Goal: Information Seeking & Learning: Compare options

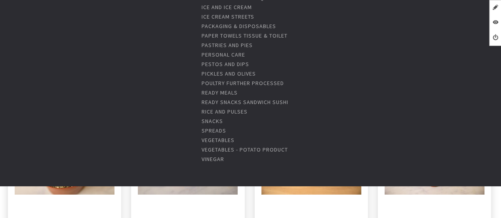
scroll to position [1149, 0]
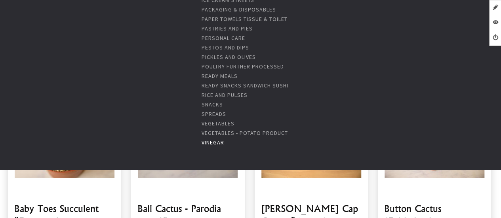
click at [213, 141] on link "Vinegar" at bounding box center [213, 142] width 23 height 7
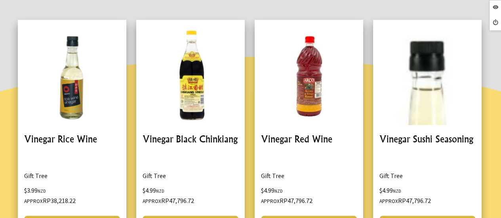
scroll to position [436, 0]
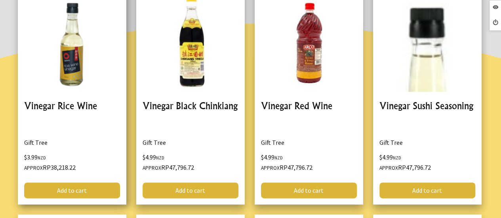
click at [59, 107] on link at bounding box center [72, 96] width 109 height 218
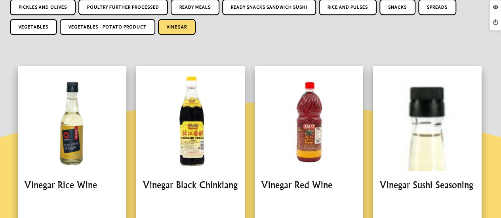
scroll to position [436, 0]
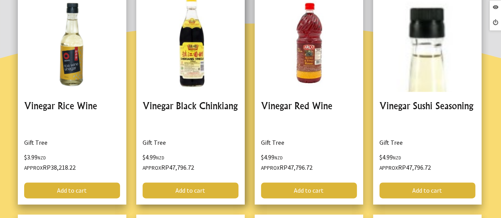
click at [213, 100] on link at bounding box center [190, 96] width 109 height 218
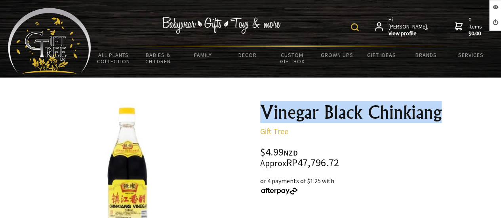
drag, startPoint x: 264, startPoint y: 115, endPoint x: 448, endPoint y: 116, distance: 184.3
click at [449, 115] on h1 "Vinegar Black Chinkiang" at bounding box center [375, 112] width 231 height 19
copy h1 "Vinegar Black Chinkiang"
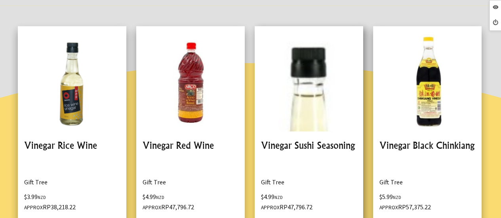
scroll to position [436, 0]
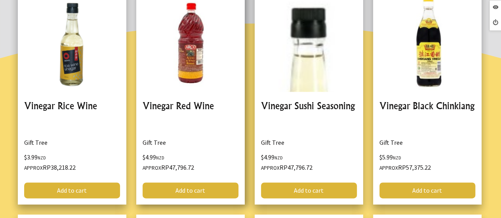
click at [199, 105] on link at bounding box center [190, 96] width 109 height 218
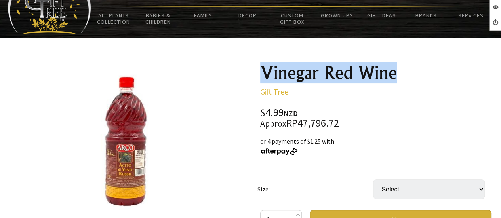
drag, startPoint x: 401, startPoint y: 74, endPoint x: 262, endPoint y: 76, distance: 139.5
click at [262, 76] on h1 "Vinegar Red Wine" at bounding box center [375, 72] width 231 height 19
copy h1 "Vinegar Red Wine"
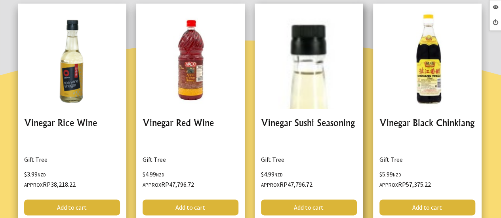
scroll to position [436, 0]
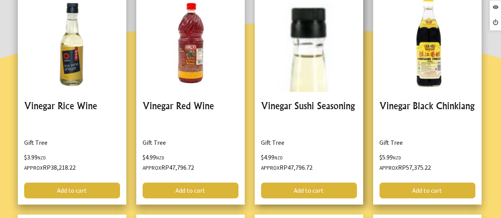
click at [321, 105] on link at bounding box center [309, 96] width 109 height 218
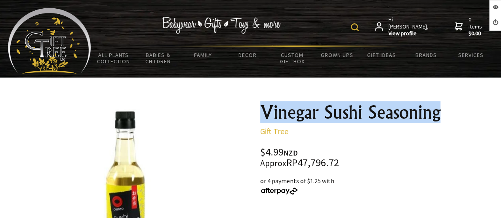
drag, startPoint x: 441, startPoint y: 117, endPoint x: 265, endPoint y: 108, distance: 176.6
click at [265, 108] on h1 "Vinegar Sushi Seasoning" at bounding box center [375, 112] width 231 height 19
copy h1 "Vinegar Sushi Seasoning"
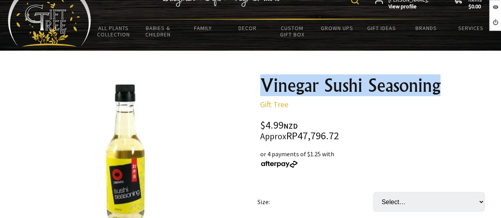
scroll to position [40, 0]
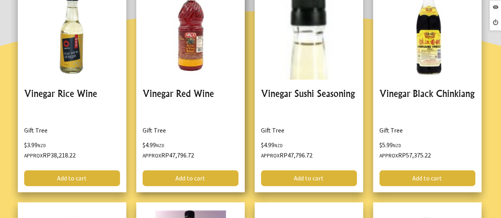
scroll to position [436, 0]
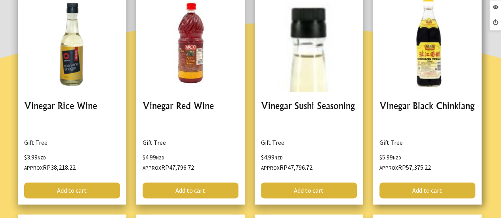
click at [392, 105] on link at bounding box center [427, 96] width 109 height 218
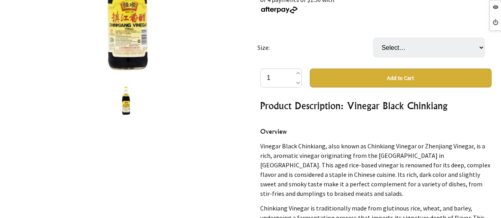
scroll to position [198, 0]
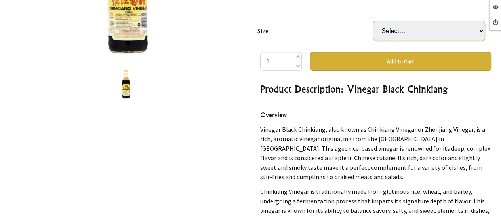
click at [480, 31] on select "Select… BOTTLE (550ml) CARTON (12 BOTTLE) (+ $65.89)" at bounding box center [429, 31] width 112 height 20
click at [338, 31] on td "Size:" at bounding box center [316, 31] width 116 height 42
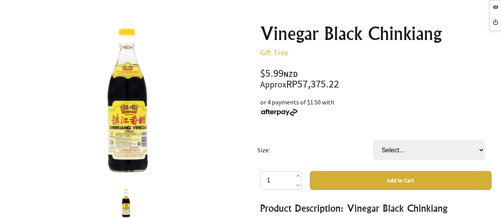
scroll to position [40, 0]
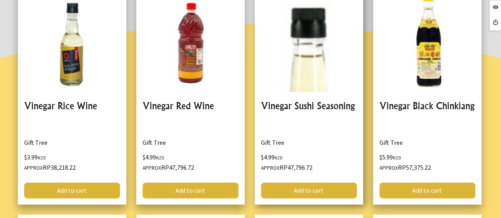
click at [320, 104] on link at bounding box center [309, 96] width 109 height 218
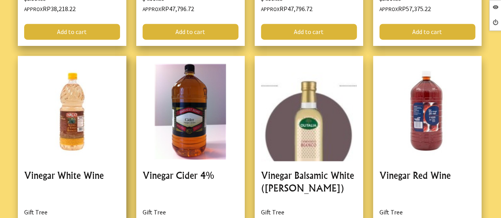
scroll to position [634, 0]
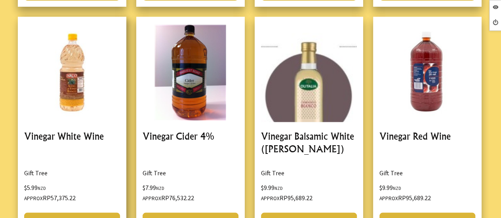
click at [71, 136] on link at bounding box center [72, 126] width 109 height 218
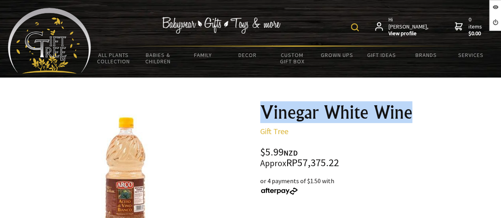
drag, startPoint x: 265, startPoint y: 113, endPoint x: 413, endPoint y: 110, distance: 148.6
click at [413, 110] on h1 "Vinegar White Wine" at bounding box center [375, 112] width 231 height 19
copy h1 "Vinegar White Wine"
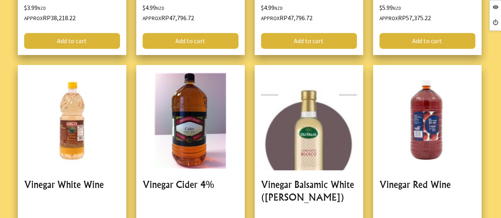
scroll to position [634, 0]
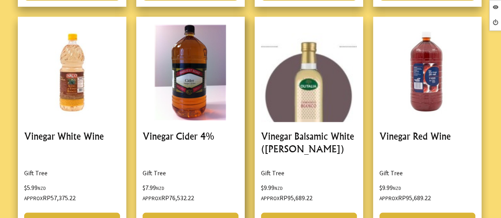
click at [185, 134] on link at bounding box center [190, 126] width 109 height 218
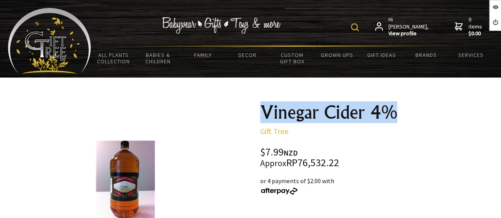
drag, startPoint x: 264, startPoint y: 117, endPoint x: 396, endPoint y: 115, distance: 132.8
click at [396, 115] on h1 "Vinegar Cider 4%" at bounding box center [375, 112] width 231 height 19
copy h1 "Vinegar Cider 4%"
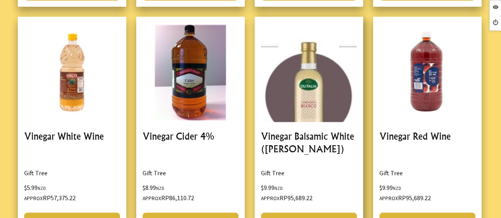
click at [299, 133] on link at bounding box center [309, 126] width 109 height 218
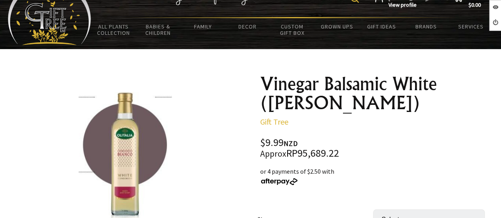
scroll to position [40, 0]
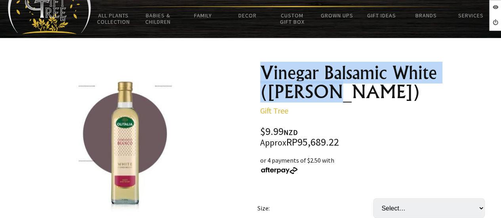
drag, startPoint x: 262, startPoint y: 71, endPoint x: 335, endPoint y: 96, distance: 76.7
click at [335, 96] on h1 "Vinegar Balsamic White ([PERSON_NAME])" at bounding box center [375, 82] width 231 height 38
copy h1 "Vinegar Balsamic White ([PERSON_NAME])"
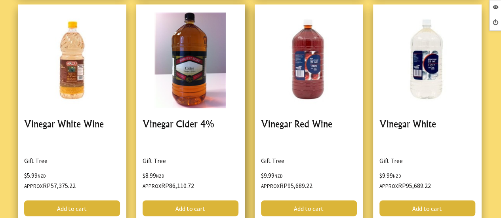
scroll to position [634, 0]
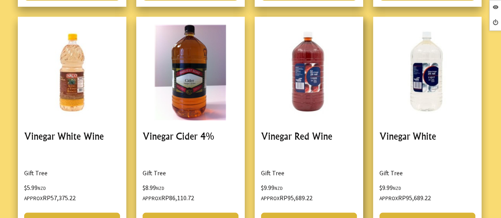
click at [281, 134] on link at bounding box center [309, 126] width 109 height 218
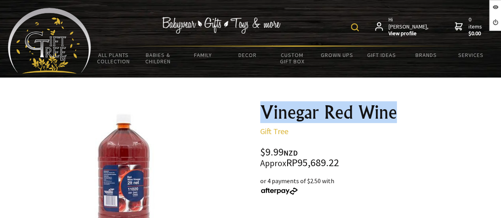
drag, startPoint x: 255, startPoint y: 113, endPoint x: 394, endPoint y: 115, distance: 138.7
copy h1 "Vinegar Red Wine"
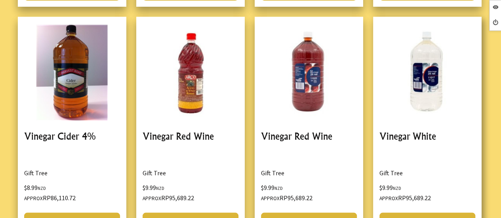
click at [403, 134] on link at bounding box center [427, 126] width 109 height 218
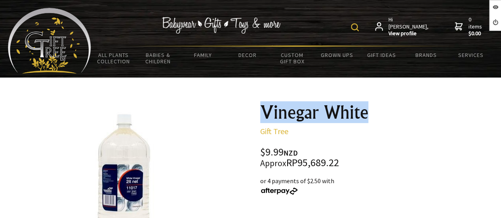
drag, startPoint x: 261, startPoint y: 113, endPoint x: 368, endPoint y: 119, distance: 107.2
click at [369, 117] on h1 "Vinegar White" at bounding box center [375, 112] width 231 height 19
copy h1 "Vinegar White"
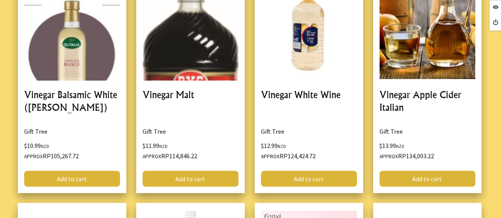
scroll to position [911, 0]
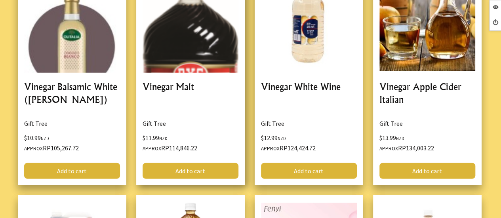
click at [183, 82] on link at bounding box center [190, 77] width 109 height 218
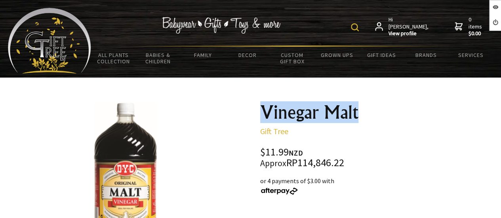
drag, startPoint x: 360, startPoint y: 110, endPoint x: 261, endPoint y: 109, distance: 98.7
click at [261, 109] on h1 "Vinegar Malt" at bounding box center [375, 112] width 231 height 19
copy h1 "Vinegar Malt"
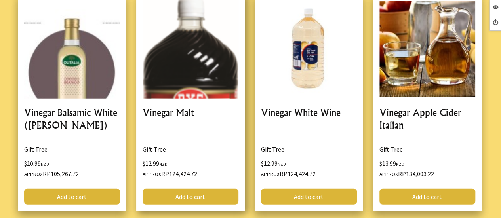
scroll to position [951, 0]
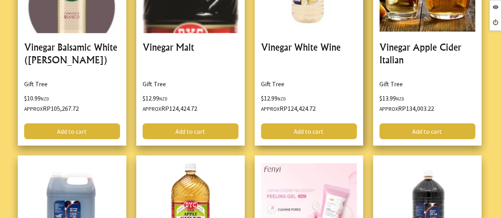
click at [295, 46] on link at bounding box center [309, 37] width 109 height 218
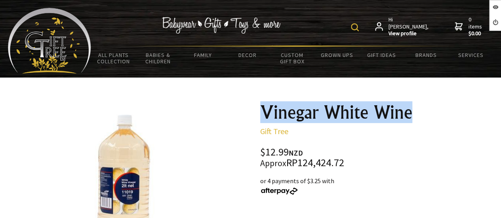
drag, startPoint x: 416, startPoint y: 115, endPoint x: 262, endPoint y: 111, distance: 153.8
click at [262, 111] on h1 "Vinegar White Wine" at bounding box center [375, 112] width 231 height 19
copy h1 "Vinegar White Wine"
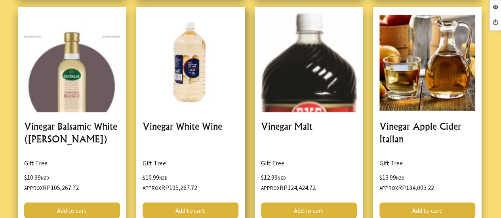
scroll to position [911, 0]
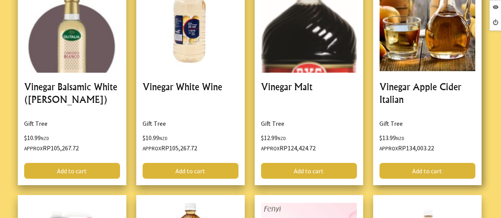
click at [396, 85] on link at bounding box center [427, 77] width 109 height 218
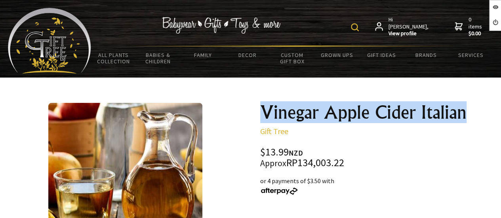
drag, startPoint x: 248, startPoint y: 110, endPoint x: 465, endPoint y: 120, distance: 217.0
copy h1 "Vinegar Apple Cider Italian"
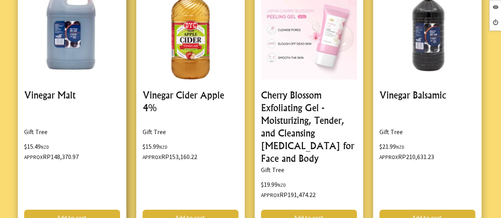
scroll to position [1149, 0]
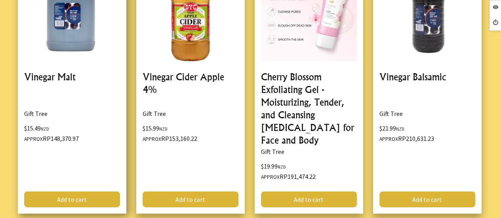
click at [55, 74] on link at bounding box center [72, 86] width 109 height 256
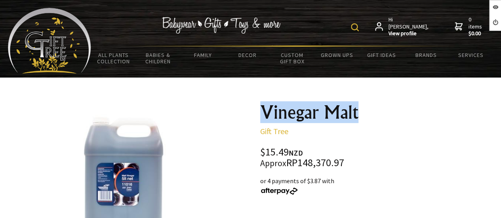
drag, startPoint x: 258, startPoint y: 111, endPoint x: 359, endPoint y: 121, distance: 101.5
copy h1 "Vinegar Malt"
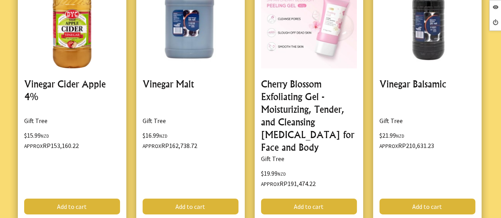
scroll to position [1149, 0]
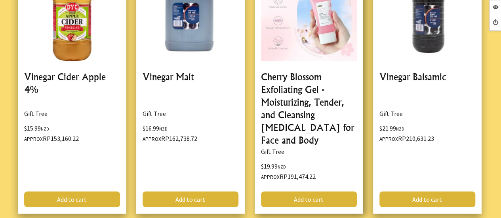
click at [284, 88] on link at bounding box center [309, 86] width 109 height 256
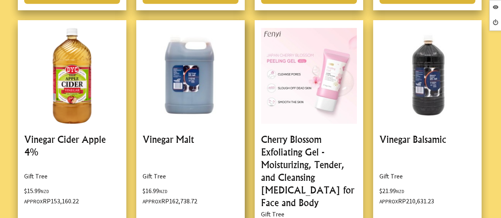
scroll to position [1070, 0]
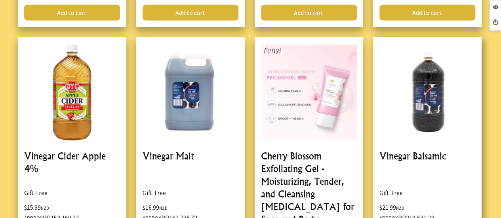
click at [425, 151] on link at bounding box center [427, 165] width 109 height 256
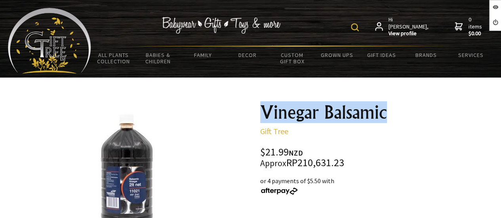
drag, startPoint x: 263, startPoint y: 112, endPoint x: 399, endPoint y: 113, distance: 136.3
copy h1 "Vinegar Balsamic"
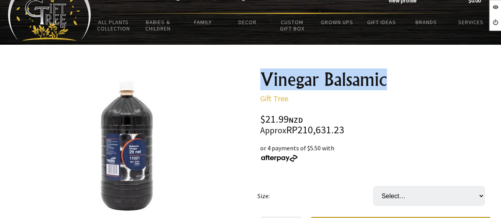
scroll to position [40, 0]
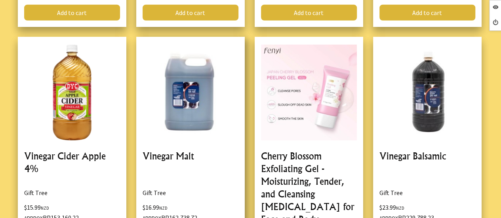
click at [160, 152] on link at bounding box center [190, 165] width 109 height 256
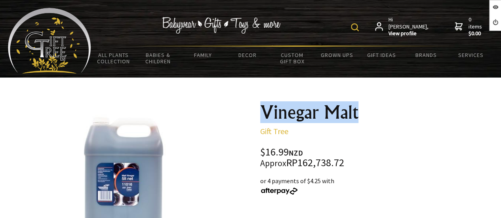
drag, startPoint x: 369, startPoint y: 112, endPoint x: 249, endPoint y: 110, distance: 120.1
copy h1 "Vinegar Malt"
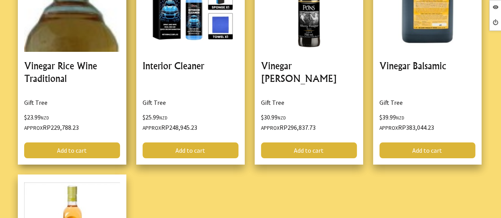
scroll to position [1387, 0]
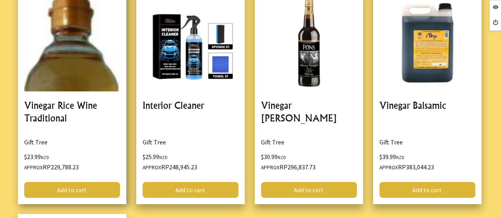
click at [40, 86] on link at bounding box center [72, 95] width 109 height 218
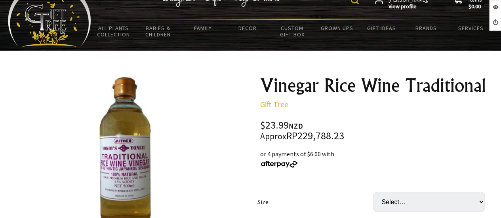
scroll to position [40, 0]
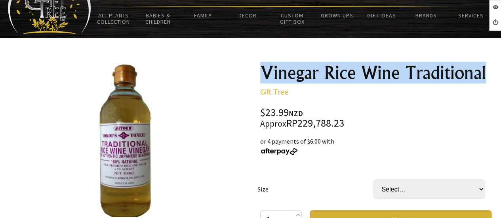
drag, startPoint x: 262, startPoint y: 71, endPoint x: 487, endPoint y: 80, distance: 225.3
click at [487, 80] on h1 "Vinegar Rice Wine Traditional" at bounding box center [375, 72] width 231 height 19
copy h1 "Vinegar Rice Wine Traditional"
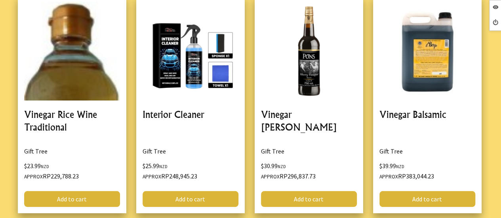
scroll to position [1387, 0]
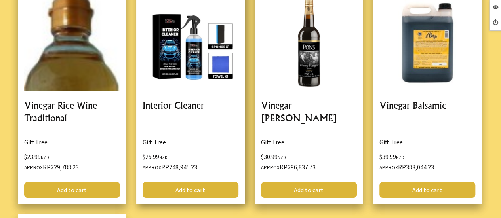
click at [188, 88] on link at bounding box center [190, 95] width 109 height 218
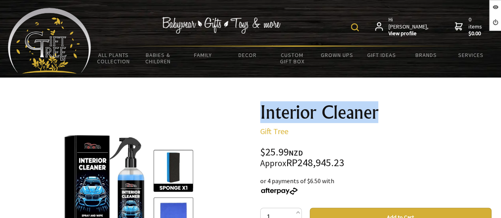
drag, startPoint x: 378, startPoint y: 116, endPoint x: 252, endPoint y: 122, distance: 125.8
copy h1 "Interior Cleaner"
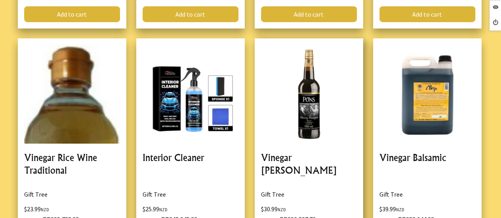
scroll to position [1347, 0]
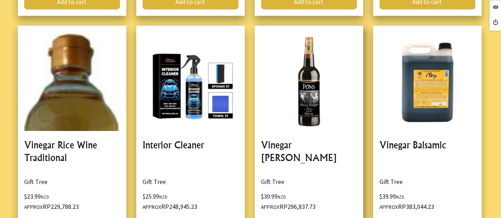
click at [288, 127] on link at bounding box center [309, 135] width 109 height 218
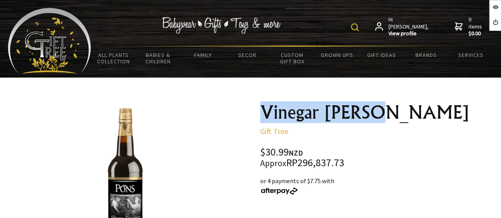
drag, startPoint x: 378, startPoint y: 113, endPoint x: 256, endPoint y: 112, distance: 121.7
copy h1 "Vinegar Sherry"
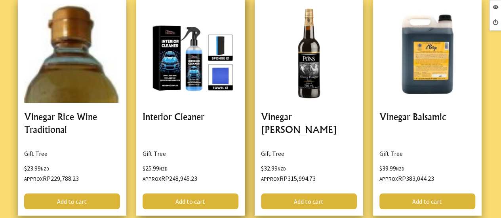
scroll to position [1347, 0]
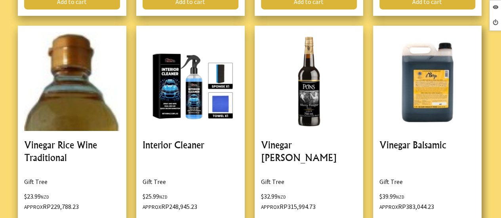
click at [434, 127] on link at bounding box center [427, 135] width 109 height 218
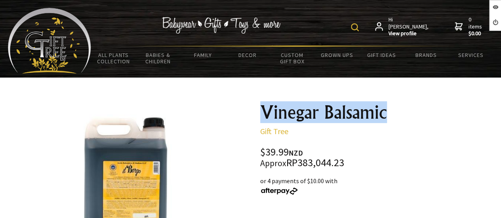
drag, startPoint x: 392, startPoint y: 116, endPoint x: 255, endPoint y: 118, distance: 136.7
copy h1 "Vinegar Balsamic"
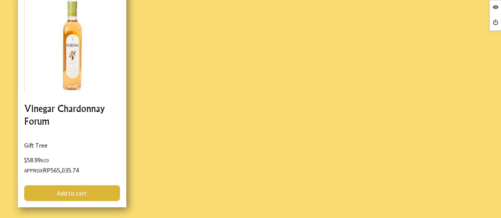
scroll to position [1625, 0]
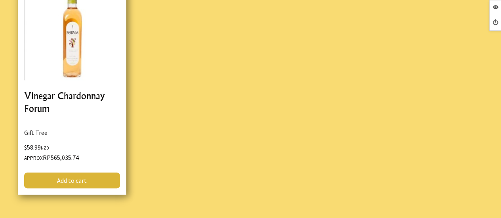
click at [65, 76] on link at bounding box center [72, 86] width 109 height 218
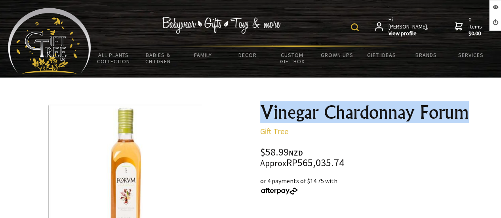
drag, startPoint x: 263, startPoint y: 112, endPoint x: 470, endPoint y: 121, distance: 206.7
click at [470, 121] on h1 "Vinegar Chardonnay Forum" at bounding box center [375, 112] width 231 height 19
copy h1 "Vinegar Chardonnay Forum"
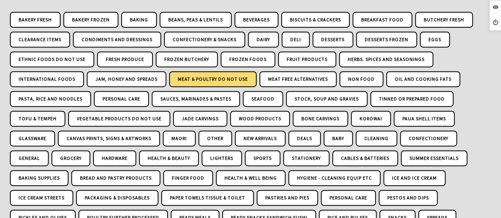
scroll to position [159, 0]
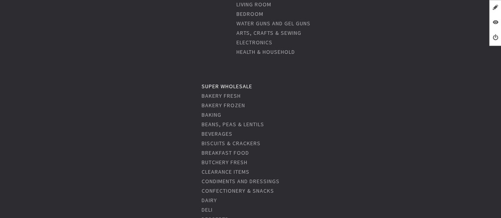
scroll to position [436, 0]
click at [243, 84] on link "Super Wholesale" at bounding box center [227, 85] width 51 height 7
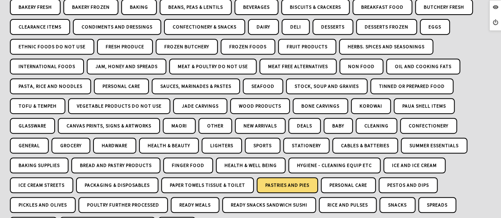
scroll to position [198, 0]
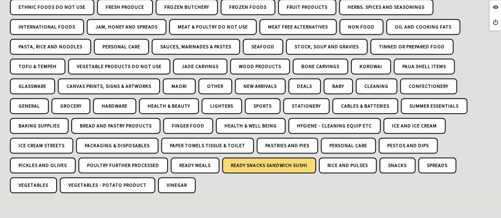
click at [270, 166] on link "Ready Snacks Sandwich Sushi" at bounding box center [269, 166] width 94 height 16
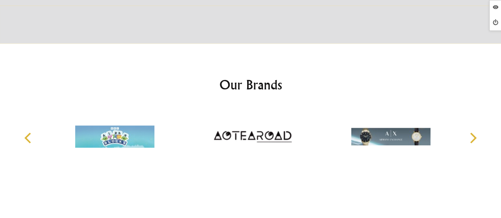
scroll to position [277, 0]
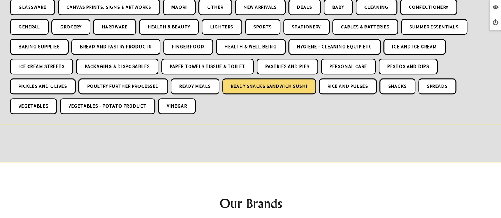
click at [284, 88] on link "Ready Snacks Sandwich Sushi" at bounding box center [269, 86] width 94 height 16
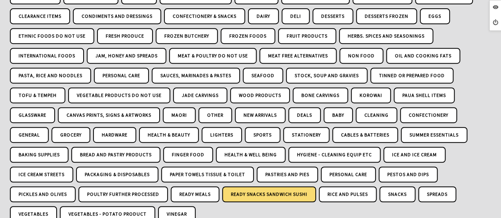
scroll to position [198, 0]
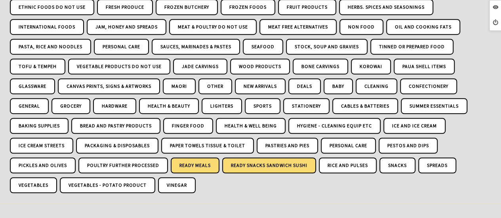
click at [196, 164] on link "Ready Meals" at bounding box center [195, 166] width 49 height 16
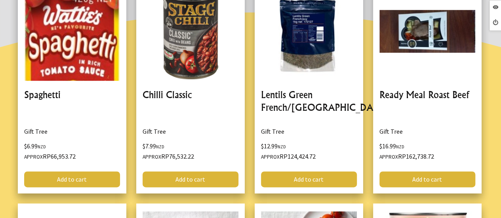
scroll to position [436, 0]
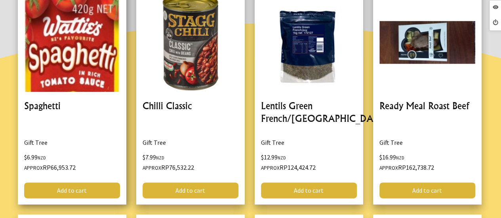
click at [49, 106] on link at bounding box center [72, 96] width 109 height 218
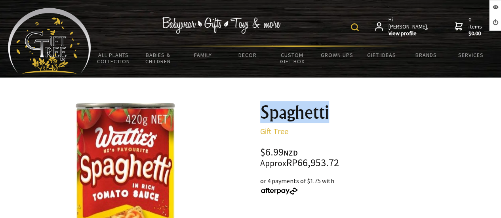
drag, startPoint x: 333, startPoint y: 114, endPoint x: 262, endPoint y: 109, distance: 70.7
click at [262, 109] on h1 "Spaghetti" at bounding box center [375, 112] width 231 height 19
copy h1 "Spaghetti"
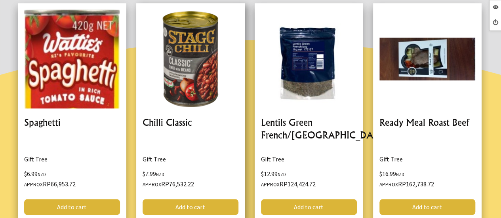
scroll to position [436, 0]
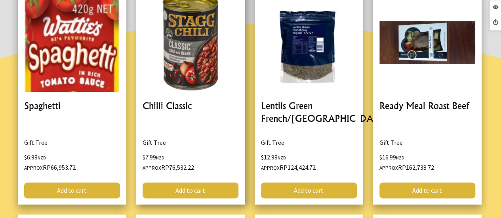
click at [167, 106] on link at bounding box center [190, 96] width 109 height 218
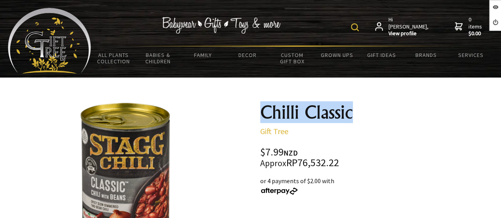
drag, startPoint x: 262, startPoint y: 113, endPoint x: 352, endPoint y: 119, distance: 90.6
click at [352, 119] on h1 "Chilli Classic" at bounding box center [375, 112] width 231 height 19
copy h1 "Chilli Classic"
click at [363, 110] on h1 "Chilli Classic" at bounding box center [375, 112] width 231 height 19
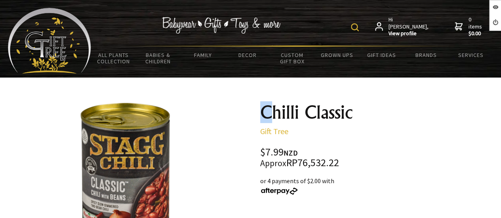
drag, startPoint x: 250, startPoint y: 112, endPoint x: 261, endPoint y: 115, distance: 11.3
click at [344, 132] on p "Gift Tree" at bounding box center [375, 132] width 231 height 10
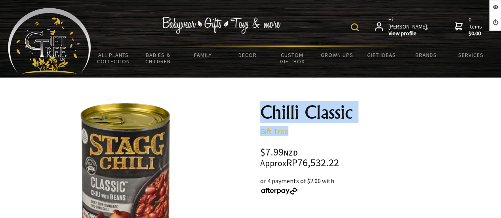
drag, startPoint x: 260, startPoint y: 112, endPoint x: 354, endPoint y: 124, distance: 94.7
click at [358, 121] on h1 "Chilli Classic" at bounding box center [375, 112] width 231 height 19
click at [392, 121] on h1 "Chilli Classic" at bounding box center [375, 112] width 231 height 19
click at [362, 116] on h1 "Chilli Classic" at bounding box center [375, 112] width 231 height 19
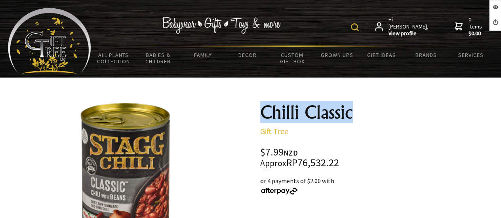
drag, startPoint x: 260, startPoint y: 112, endPoint x: 355, endPoint y: 117, distance: 95.6
copy h1 "Chilli Classic"
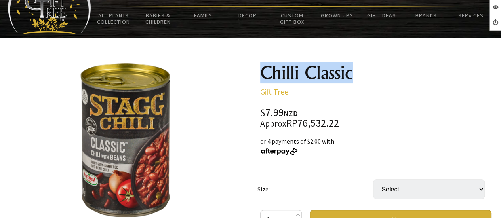
scroll to position [79, 0]
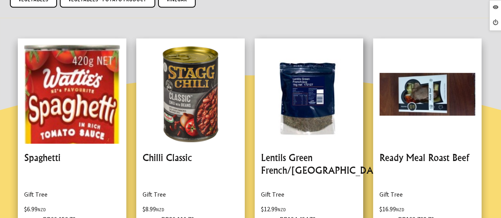
scroll to position [396, 0]
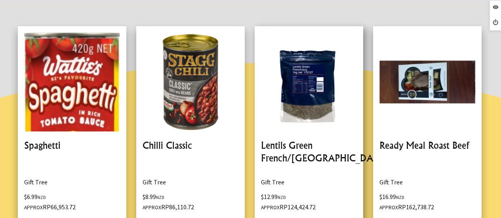
click at [287, 153] on link at bounding box center [309, 135] width 109 height 218
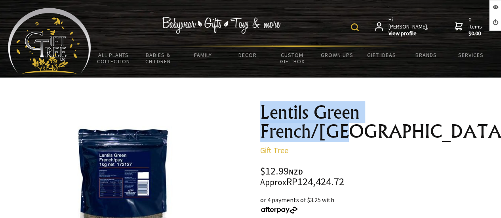
drag, startPoint x: 257, startPoint y: 105, endPoint x: 448, endPoint y: 117, distance: 191.8
copy h1 "Lentils Green French/Puy"
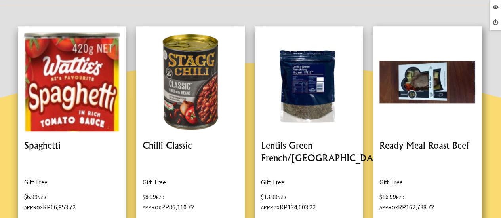
click at [394, 145] on link at bounding box center [427, 135] width 109 height 218
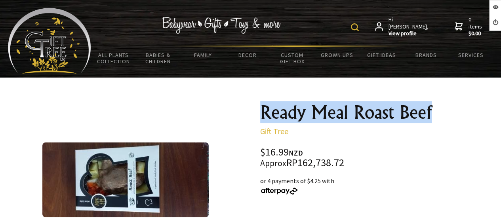
drag, startPoint x: 433, startPoint y: 109, endPoint x: 259, endPoint y: 99, distance: 174.3
copy h1 "Ready Meal Roast Beef"
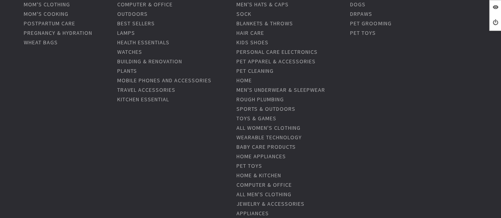
scroll to position [79, 0]
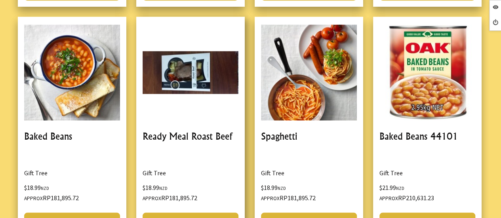
scroll to position [674, 0]
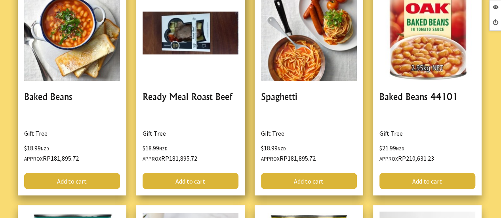
click at [190, 99] on link at bounding box center [190, 86] width 109 height 218
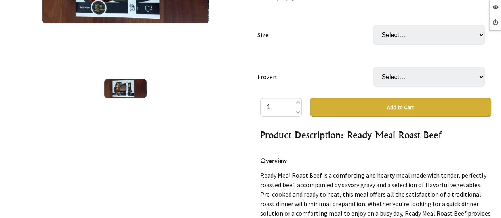
scroll to position [192, 0]
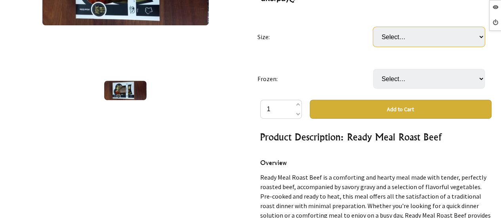
click at [420, 38] on select "Select… EACH (350G) CARTON (10 EACH) (+ $170.91)" at bounding box center [429, 37] width 112 height 20
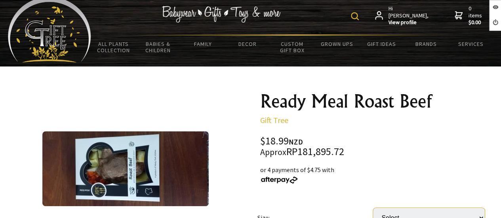
scroll to position [0, 0]
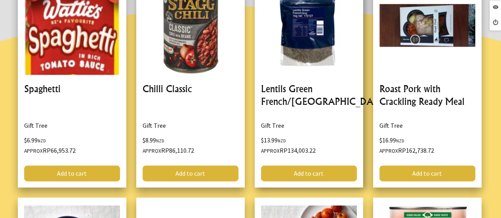
scroll to position [436, 0]
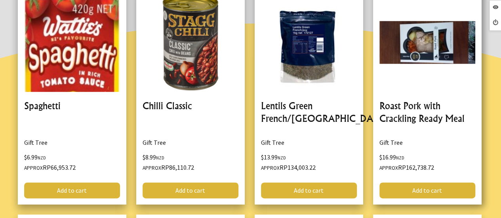
click at [397, 109] on link at bounding box center [427, 96] width 109 height 218
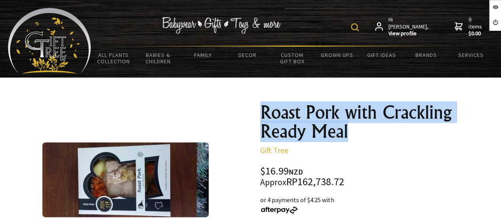
drag, startPoint x: 254, startPoint y: 110, endPoint x: 354, endPoint y: 133, distance: 102.9
copy h1 "Roast Pork with Crackling Ready Meal"
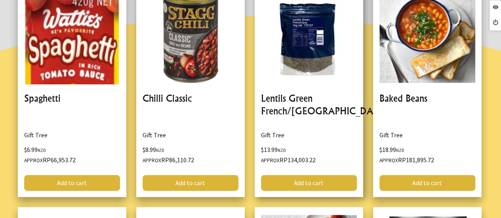
scroll to position [436, 0]
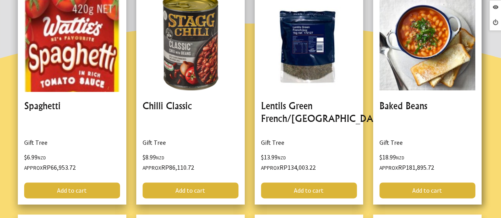
click at [416, 106] on link at bounding box center [427, 96] width 109 height 218
